Goal: Task Accomplishment & Management: Complete application form

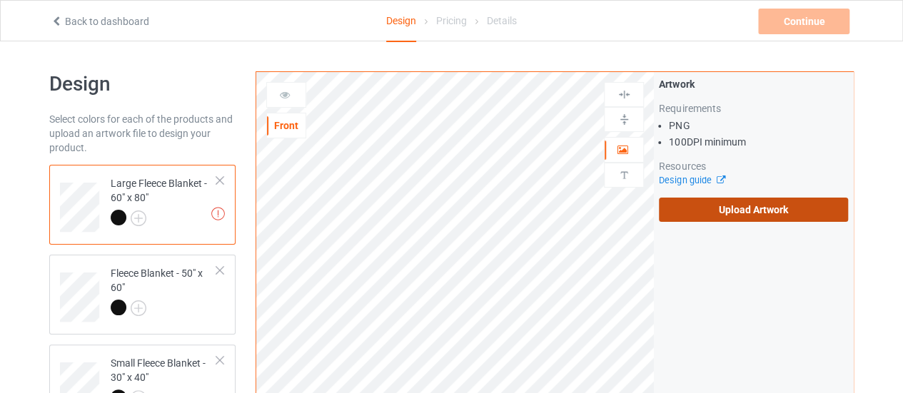
click at [723, 219] on label "Upload Artwork" at bounding box center [753, 210] width 189 height 24
click at [0, 0] on input "Upload Artwork" at bounding box center [0, 0] width 0 height 0
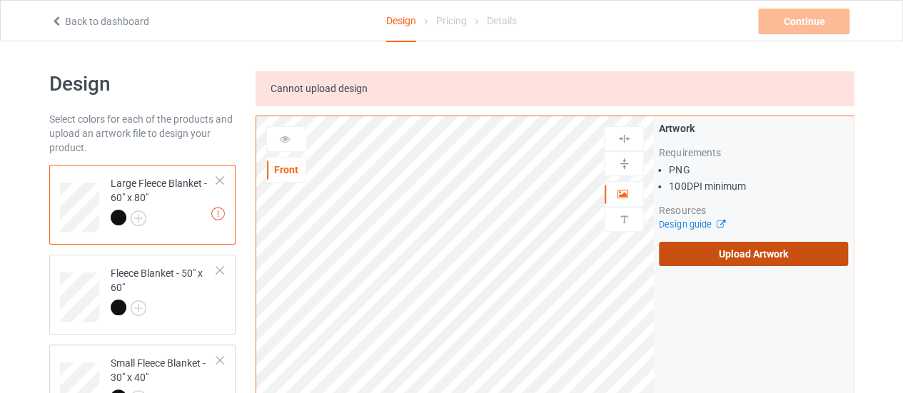
click at [755, 248] on label "Upload Artwork" at bounding box center [753, 254] width 189 height 24
click at [0, 0] on input "Upload Artwork" at bounding box center [0, 0] width 0 height 0
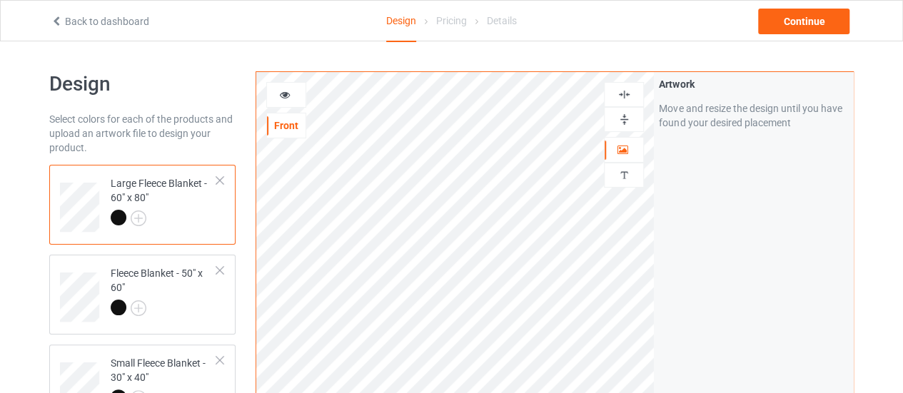
scroll to position [109, 0]
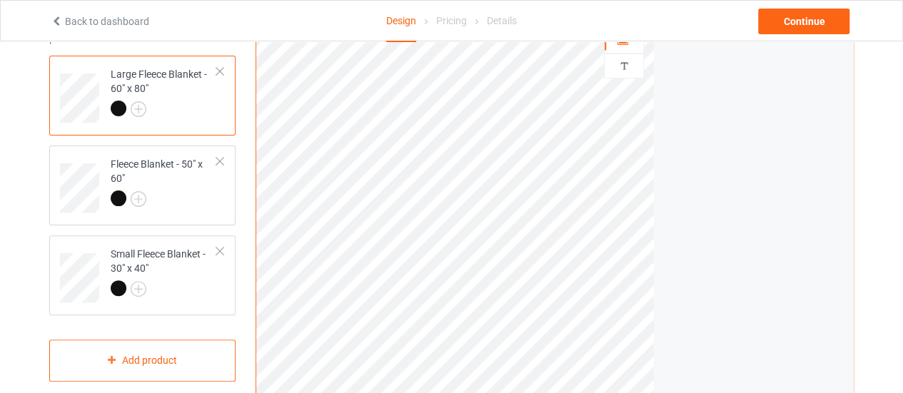
click at [608, 284] on html "Back to dashboard Design Pricing Details Continue Design Select colors for each…" at bounding box center [451, 87] width 903 height 393
click at [177, 211] on td "Fleece Blanket - 50" x 60"" at bounding box center [164, 183] width 122 height 64
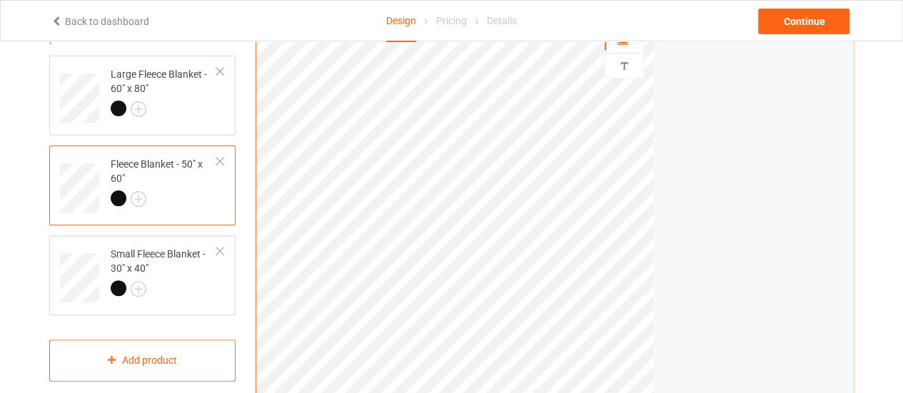
scroll to position [59, 0]
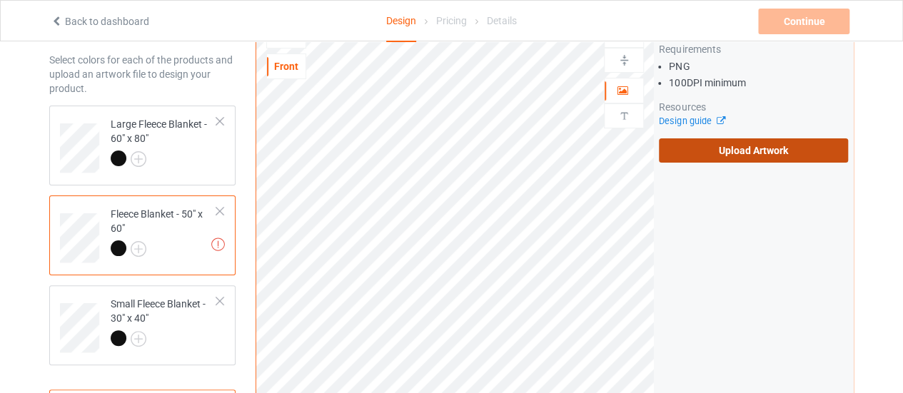
click at [678, 146] on label "Upload Artwork" at bounding box center [753, 151] width 189 height 24
click at [0, 0] on input "Upload Artwork" at bounding box center [0, 0] width 0 height 0
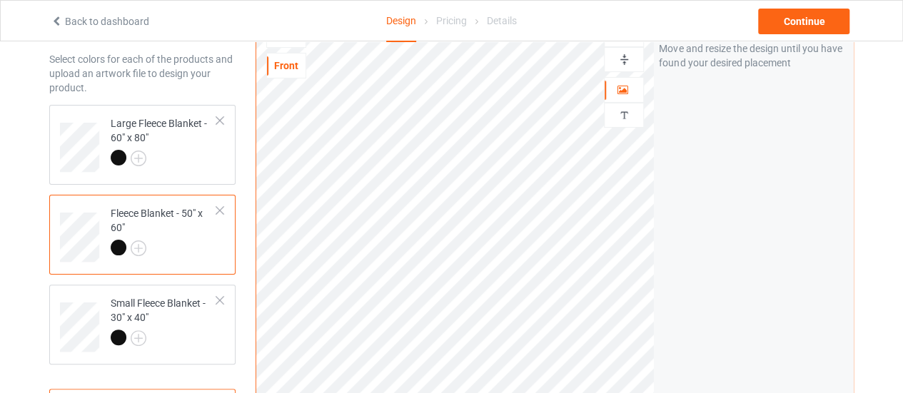
scroll to position [55, 0]
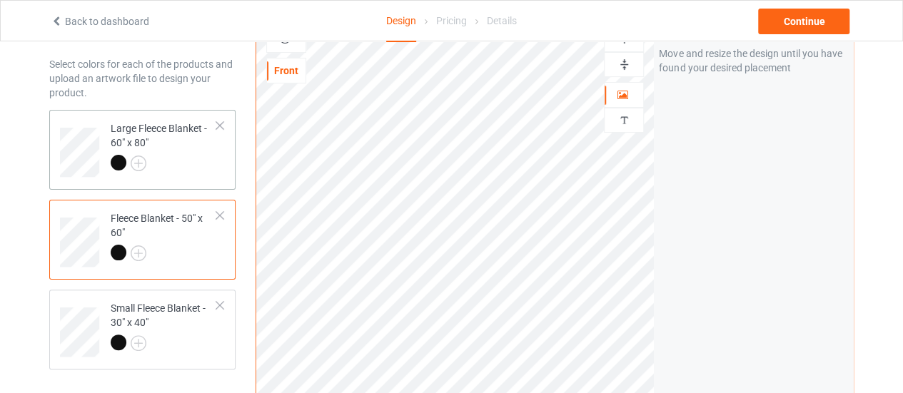
click at [177, 141] on div "Large Fleece Blanket - 60" x 80"" at bounding box center [164, 145] width 106 height 49
click at [176, 253] on div at bounding box center [164, 255] width 106 height 20
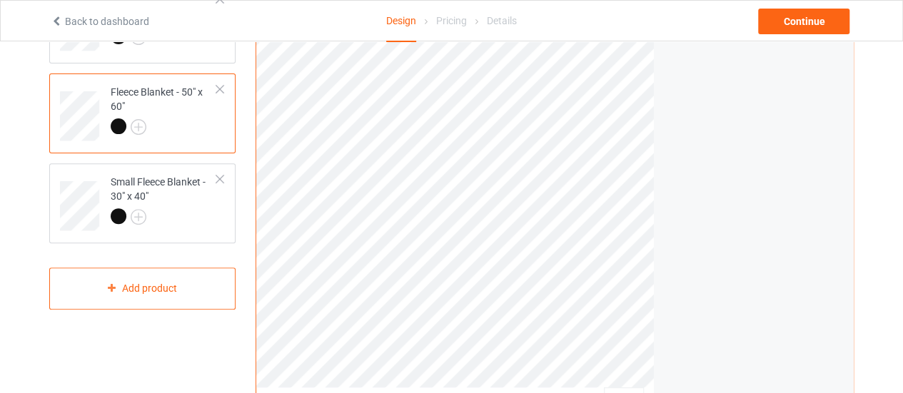
scroll to position [189, 0]
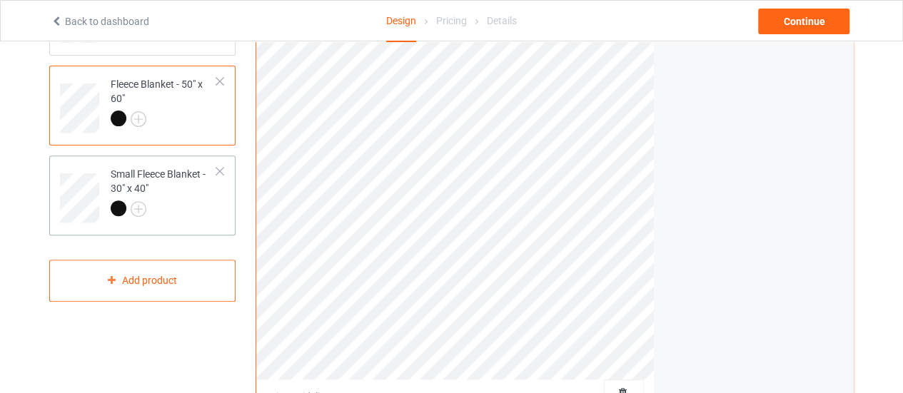
click at [214, 195] on div "Small Fleece Blanket - 30" x 40"" at bounding box center [164, 191] width 106 height 49
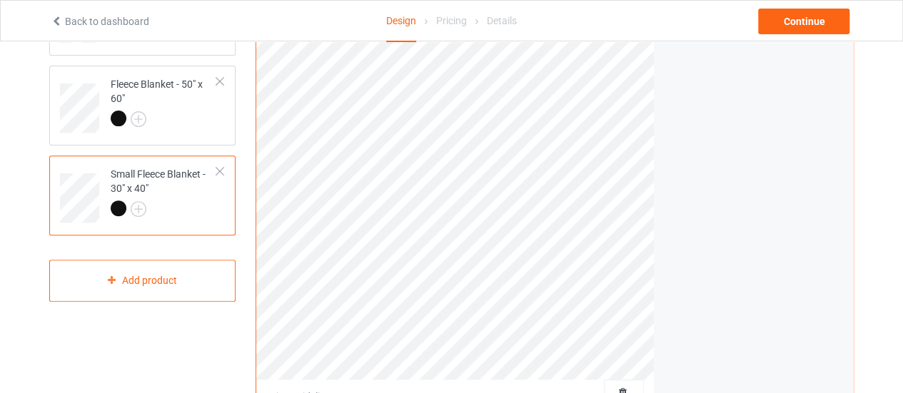
scroll to position [13, 0]
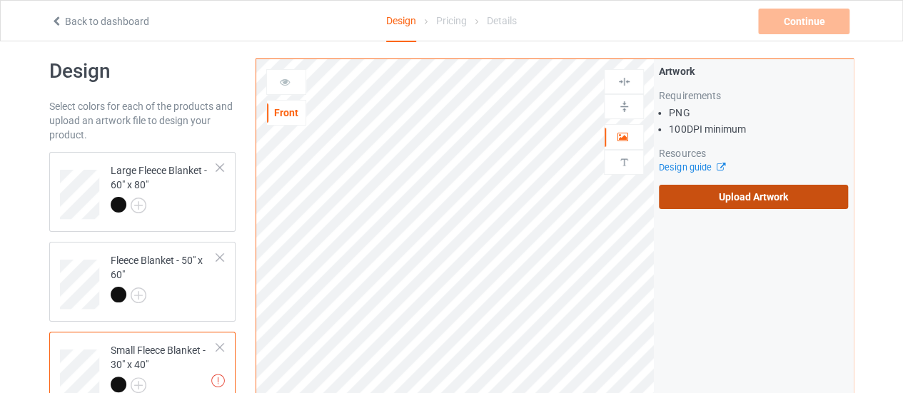
click at [731, 205] on label "Upload Artwork" at bounding box center [753, 197] width 189 height 24
click at [0, 0] on input "Upload Artwork" at bounding box center [0, 0] width 0 height 0
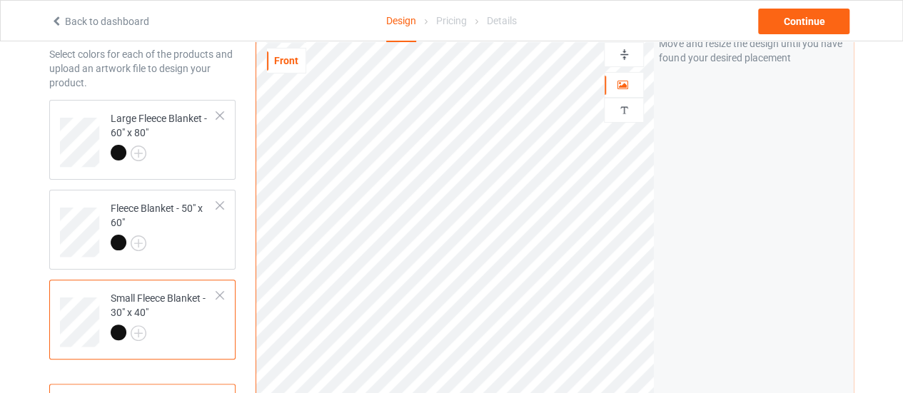
scroll to position [124, 0]
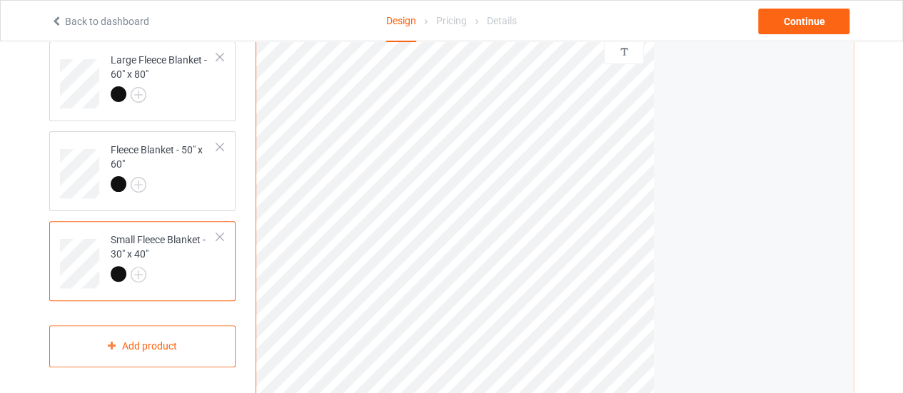
click at [657, 383] on div "Print quality: Average ( 32.71 " x 43.61 " @ 138 DPI) Front Artwork Personalize…" at bounding box center [555, 220] width 598 height 544
click at [772, 24] on div "Continue" at bounding box center [803, 22] width 91 height 26
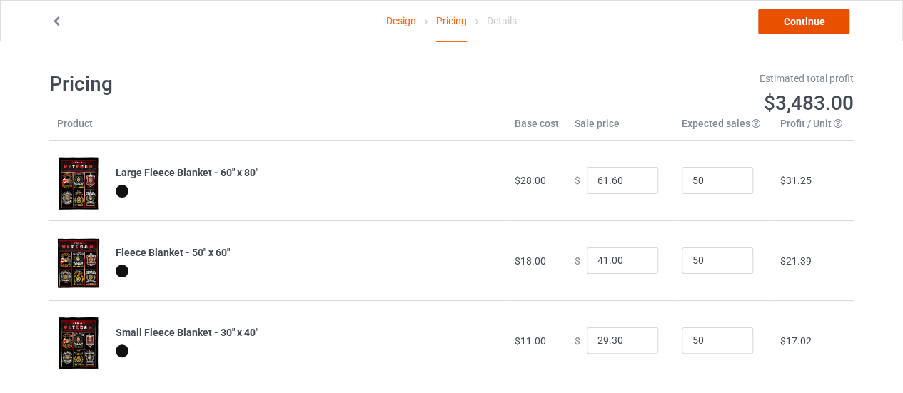
click at [780, 21] on link "Continue" at bounding box center [803, 22] width 91 height 26
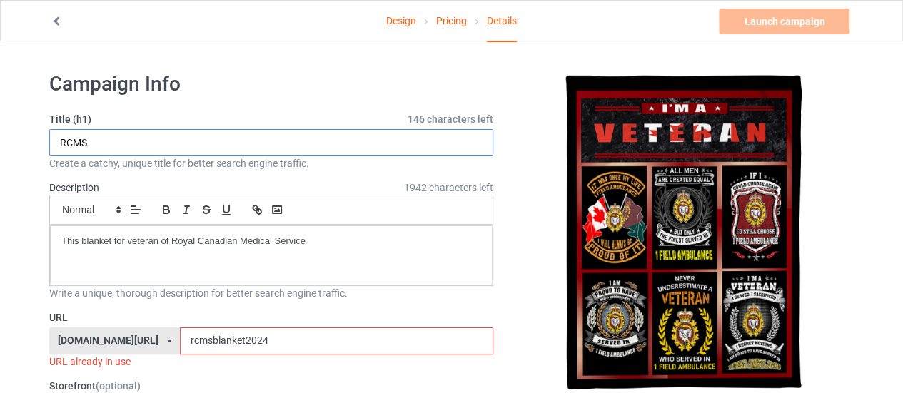
click at [115, 137] on input "RCMS" at bounding box center [271, 142] width 444 height 27
type input "R"
type input "1 Fd Amb"
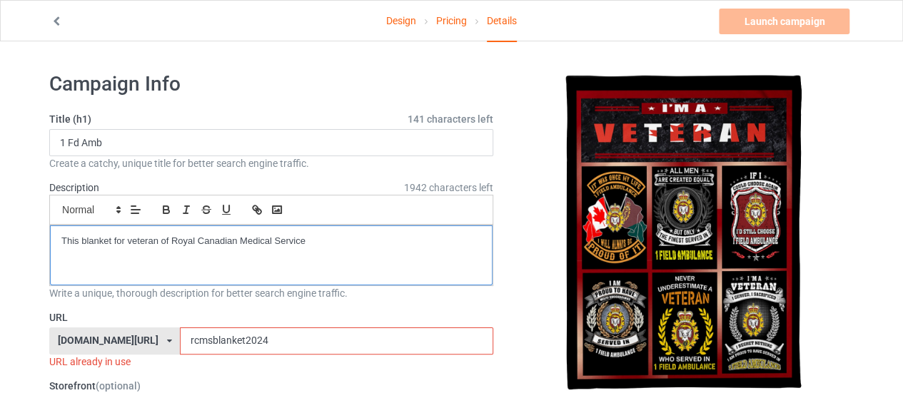
click at [168, 242] on p "This blanket for veteran of Royal Canadian Medical Service" at bounding box center [271, 242] width 420 height 14
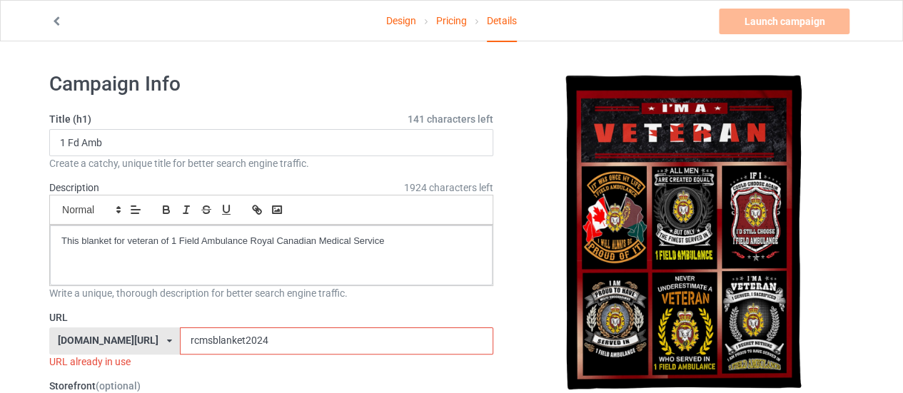
drag, startPoint x: 257, startPoint y: 349, endPoint x: 92, endPoint y: 329, distance: 166.1
click at [92, 329] on div "[DOMAIN_NAME][URL] [DOMAIN_NAME][URL] [DOMAIN_NAME][URL] 628cf994452c5e0035e481…" at bounding box center [271, 341] width 444 height 27
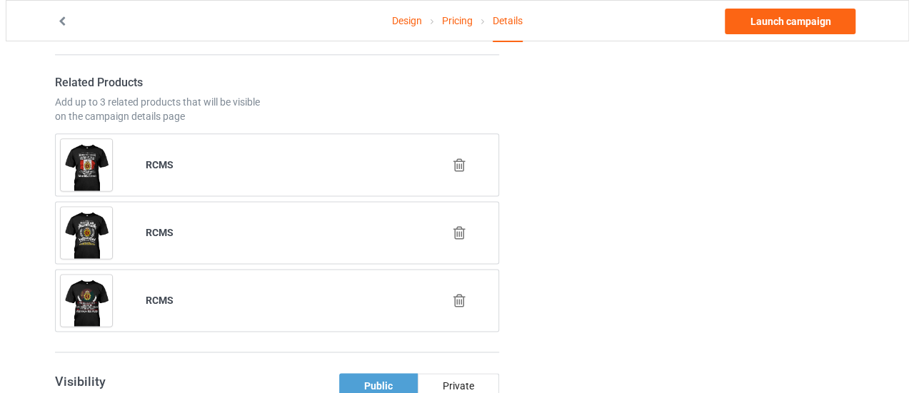
scroll to position [840, 0]
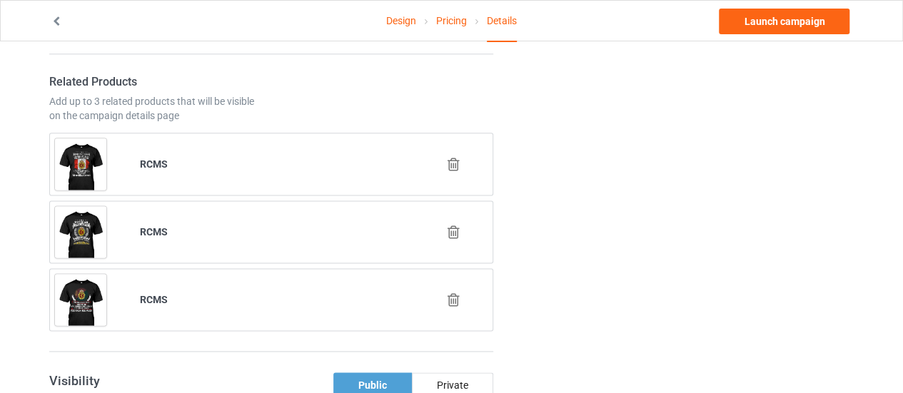
type input "1fdambblanket"
click at [461, 160] on icon at bounding box center [454, 164] width 18 height 15
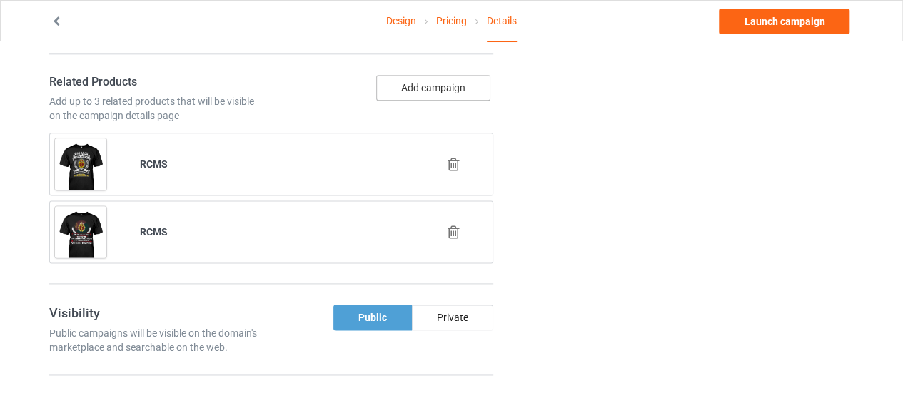
click at [431, 84] on button "Add campaign" at bounding box center [433, 88] width 114 height 26
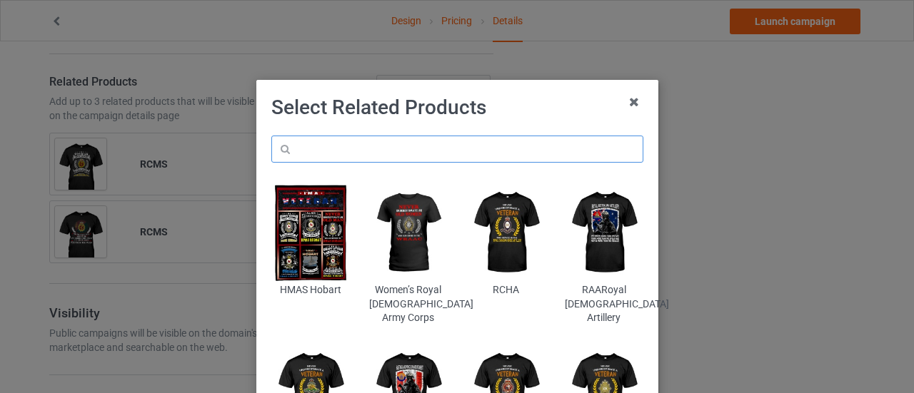
click at [386, 145] on input "text" at bounding box center [457, 149] width 372 height 27
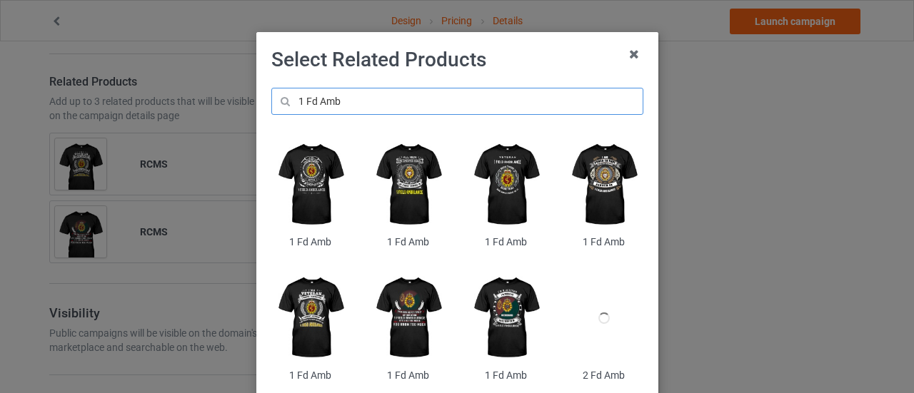
scroll to position [50, 0]
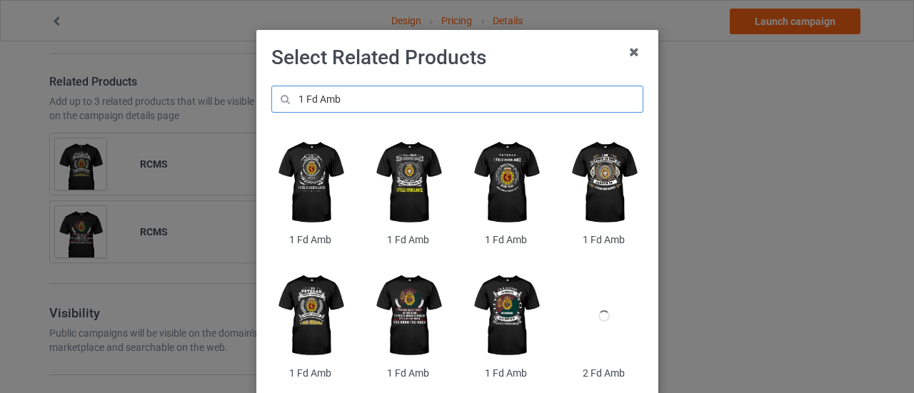
type input "1 Fd Amb"
click at [603, 183] on img at bounding box center [604, 182] width 78 height 97
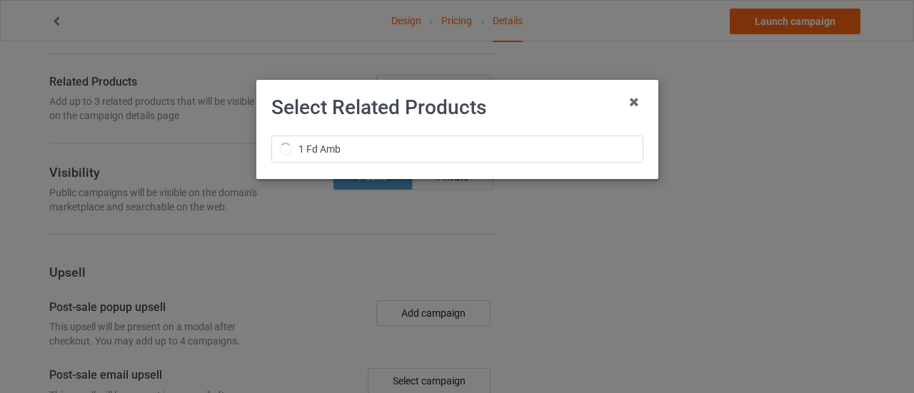
scroll to position [0, 0]
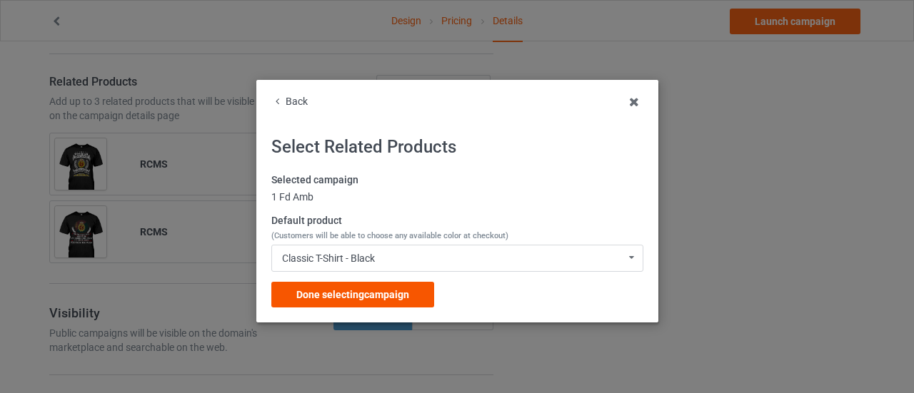
click at [320, 301] on span "Done selecting campaign" at bounding box center [352, 294] width 113 height 11
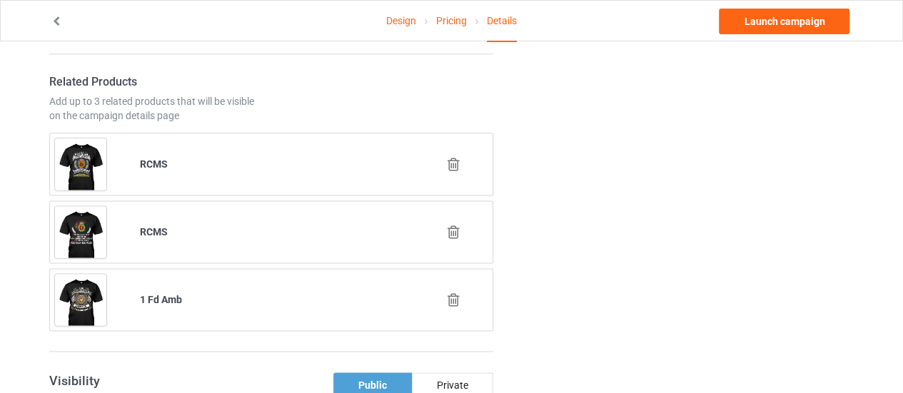
click at [453, 159] on icon at bounding box center [454, 164] width 18 height 15
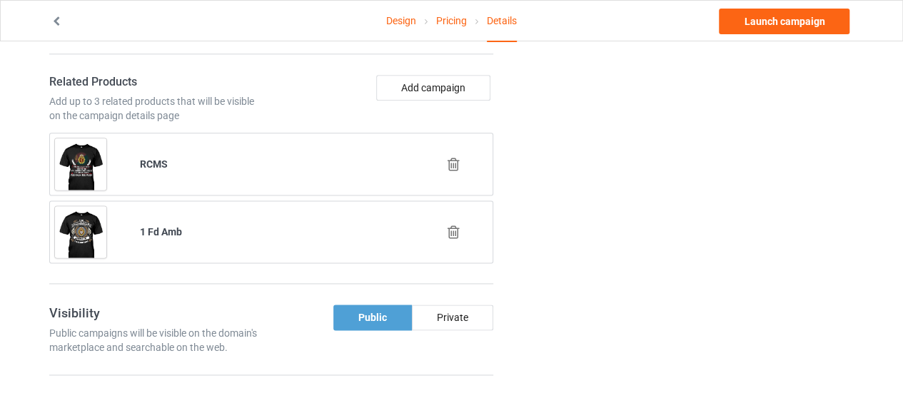
click at [454, 159] on icon at bounding box center [454, 164] width 18 height 15
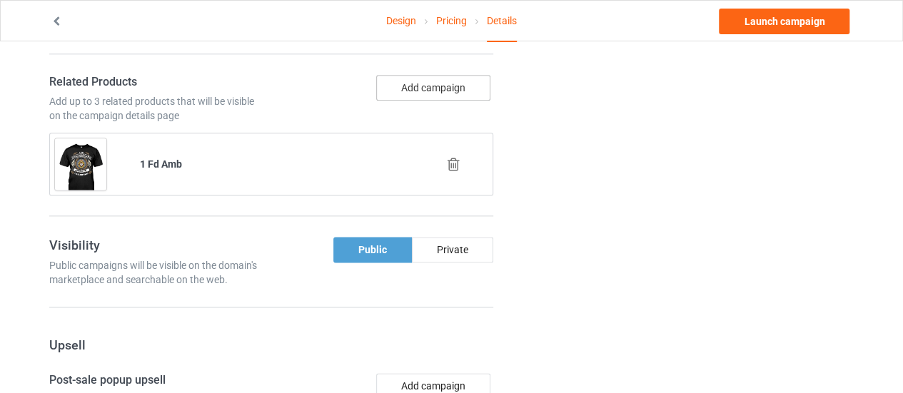
click at [416, 94] on button "Add campaign" at bounding box center [433, 88] width 114 height 26
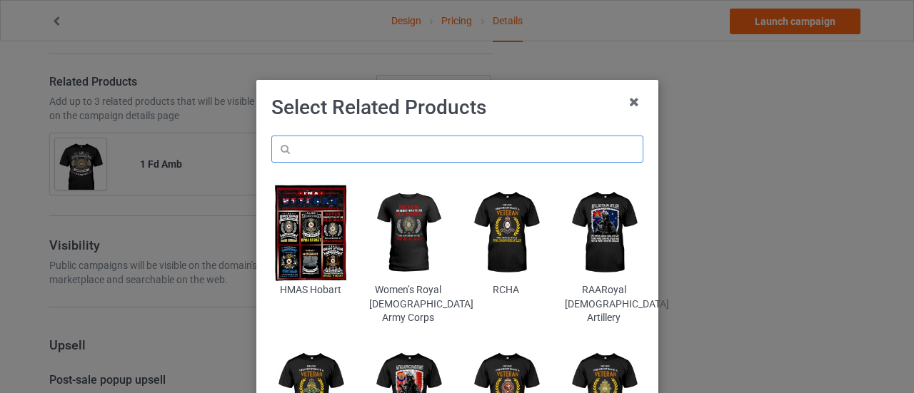
click at [350, 155] on input "text" at bounding box center [457, 149] width 372 height 27
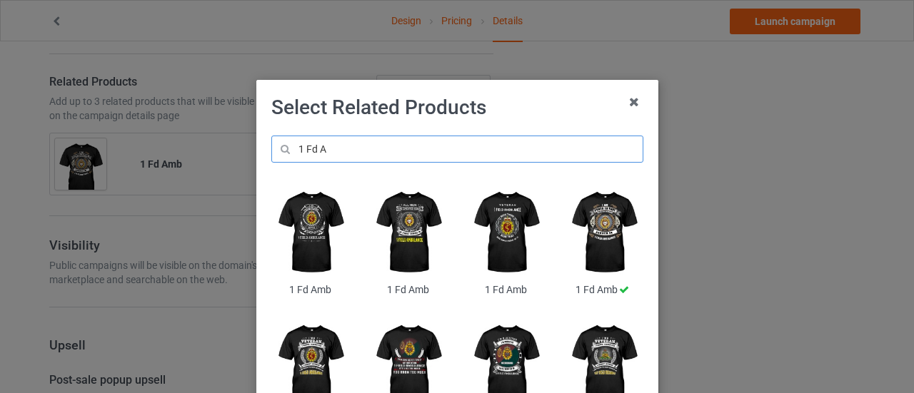
type input "1 Fd A"
click at [399, 243] on img at bounding box center [408, 232] width 78 height 97
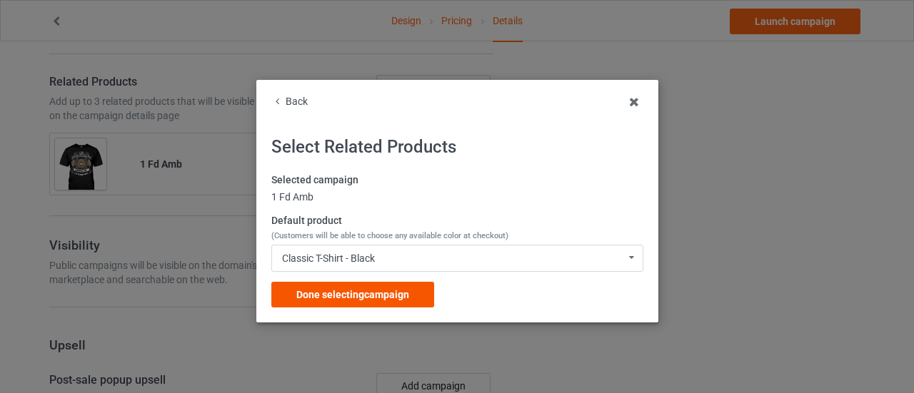
click at [365, 290] on span "Done selecting campaign" at bounding box center [352, 294] width 113 height 11
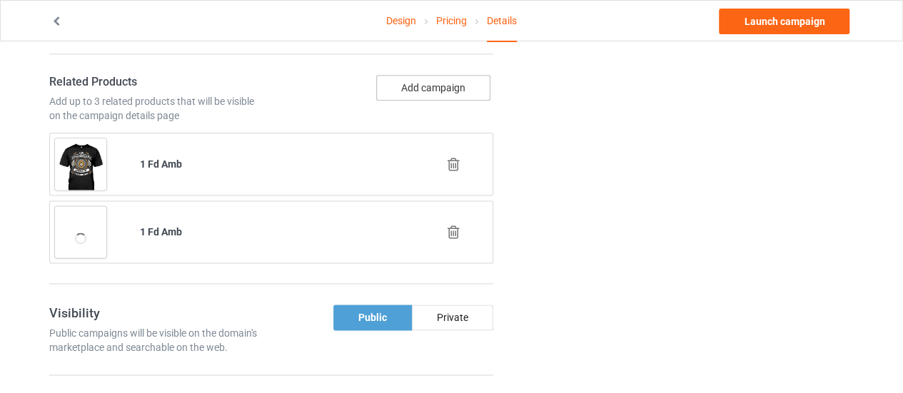
click at [413, 84] on button "Add campaign" at bounding box center [433, 88] width 114 height 26
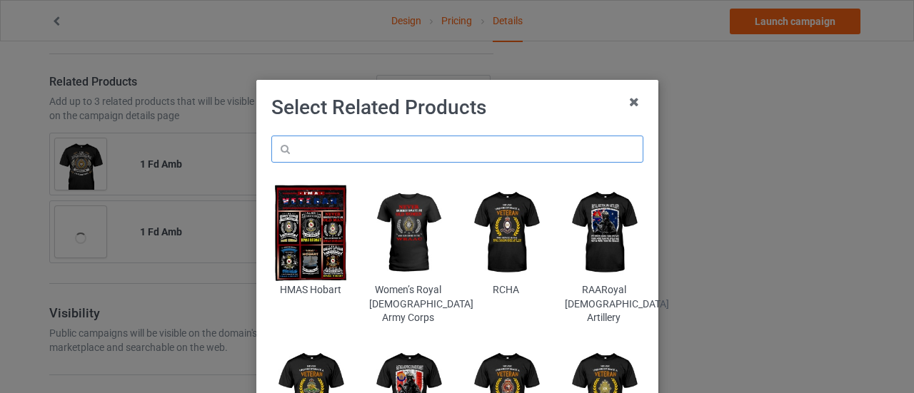
click at [376, 150] on input "text" at bounding box center [457, 149] width 372 height 27
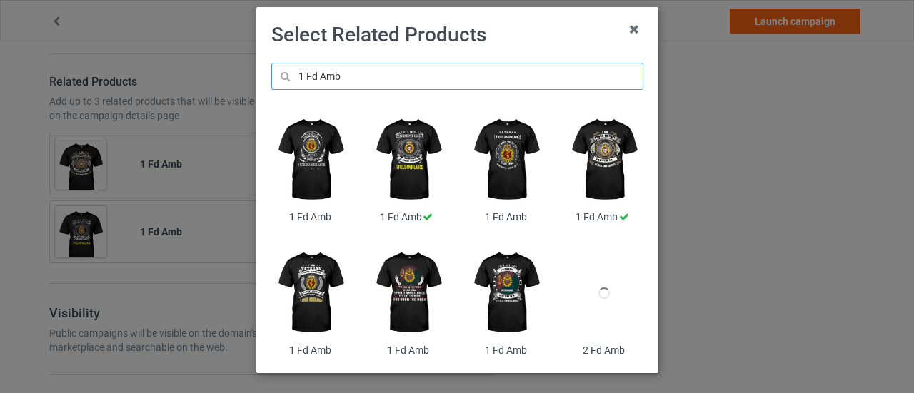
scroll to position [74, 0]
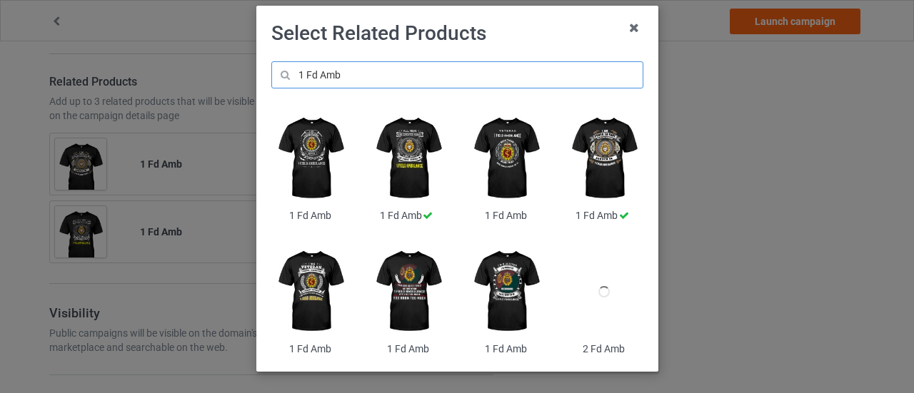
type input "1 Fd Amb"
click at [307, 291] on img at bounding box center [310, 291] width 78 height 97
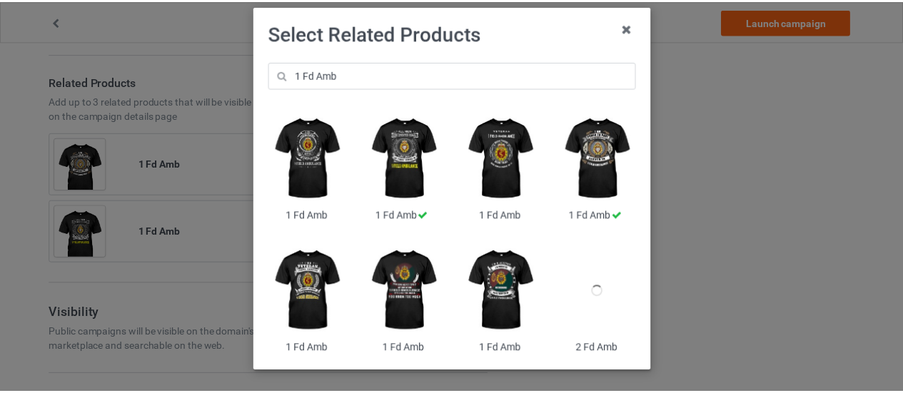
scroll to position [0, 0]
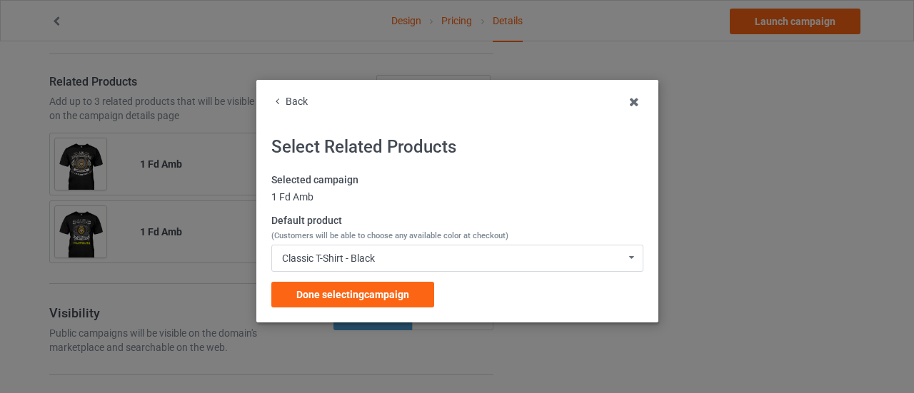
click at [307, 291] on span "Done selecting campaign" at bounding box center [352, 294] width 113 height 11
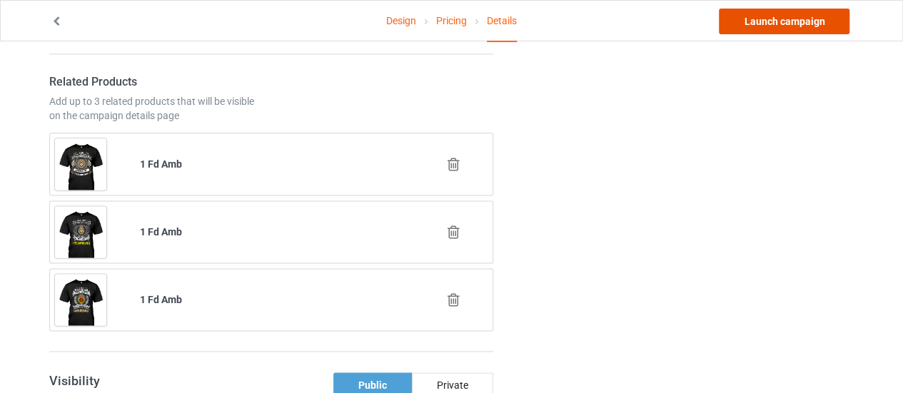
click at [787, 24] on link "Launch campaign" at bounding box center [784, 22] width 131 height 26
